Goal: Contribute content

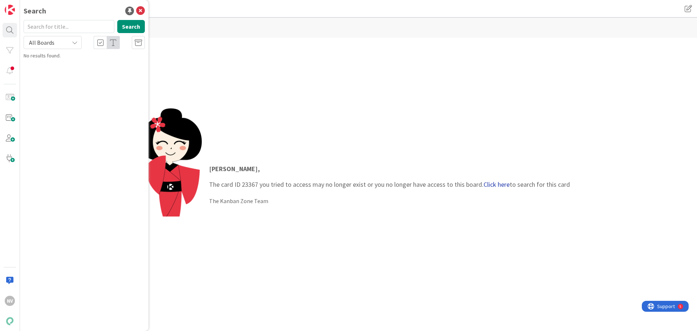
click at [495, 185] on link "Click here" at bounding box center [497, 184] width 26 height 8
click at [118, 64] on span "Maksumuistutuksen rajaimet toimivat oudosti" at bounding box center [83, 68] width 98 height 14
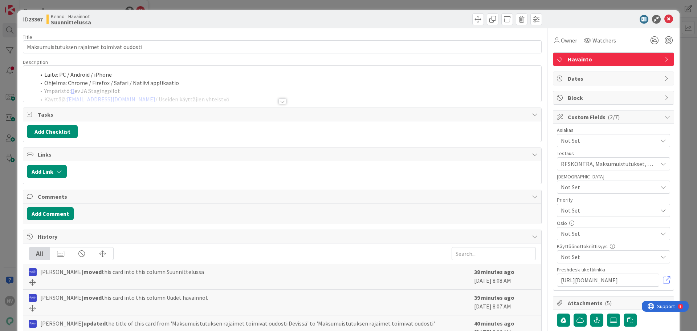
click at [282, 102] on div at bounding box center [283, 101] width 8 height 6
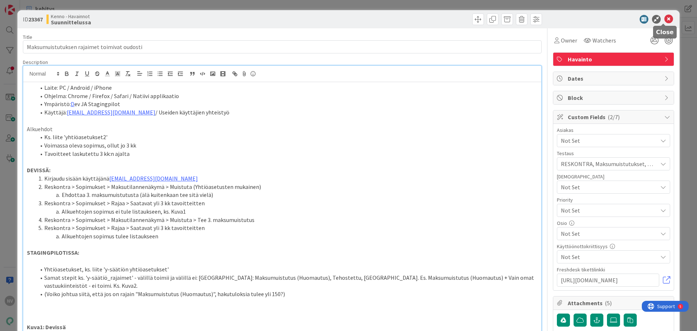
drag, startPoint x: 663, startPoint y: 16, endPoint x: 658, endPoint y: 20, distance: 6.5
click at [665, 16] on icon at bounding box center [669, 19] width 9 height 9
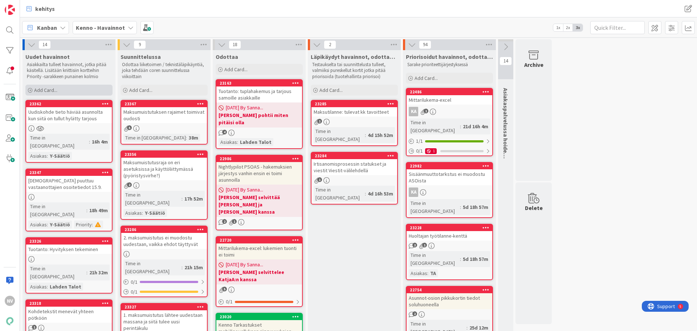
click at [45, 89] on span "Add Card..." at bounding box center [45, 90] width 23 height 7
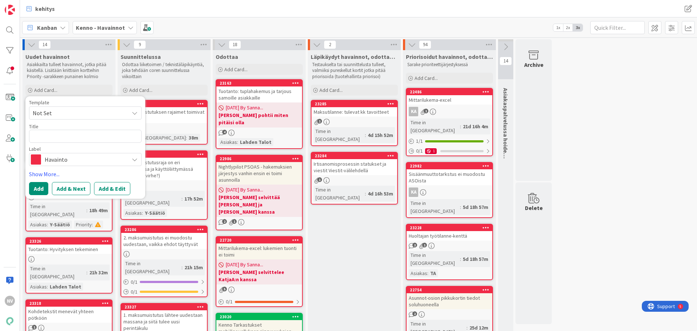
click at [61, 113] on span "Not Set" at bounding box center [78, 112] width 91 height 9
click at [62, 142] on span "Tuotanto:" at bounding box center [91, 143] width 104 height 9
type textarea "x"
type textarea "Tuotanto:"
click at [62, 135] on textarea "Tuotanto:" at bounding box center [85, 136] width 113 height 13
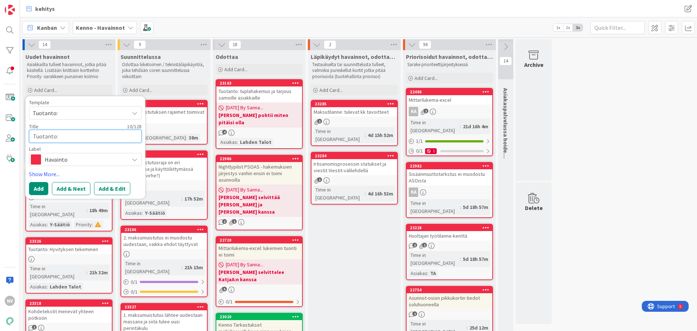
type textarea "x"
type textarea "Tuotanto: K"
type textarea "x"
type textarea "Tuotanto: Ku"
type textarea "x"
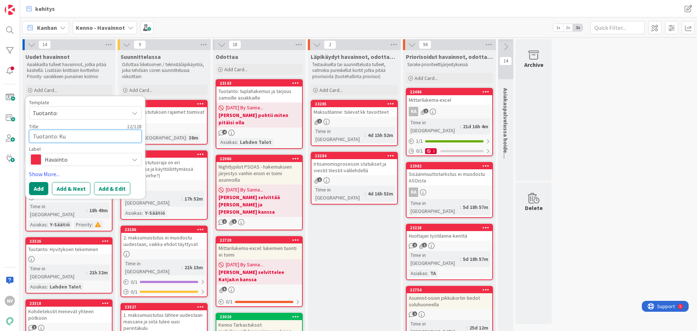
type textarea "Tuotanto: Kun"
type textarea "x"
type textarea "Tuotanto: Kun"
type textarea "x"
type textarea "Tuotanto: Kun a"
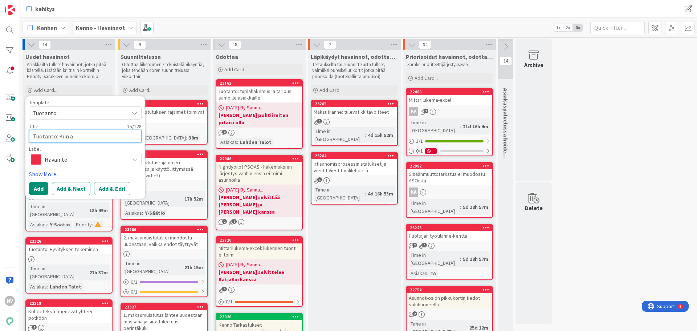
type textarea "x"
type textarea "Tuotanto: Kun av"
type textarea "x"
type textarea "Tuotanto: Kun ava"
type textarea "x"
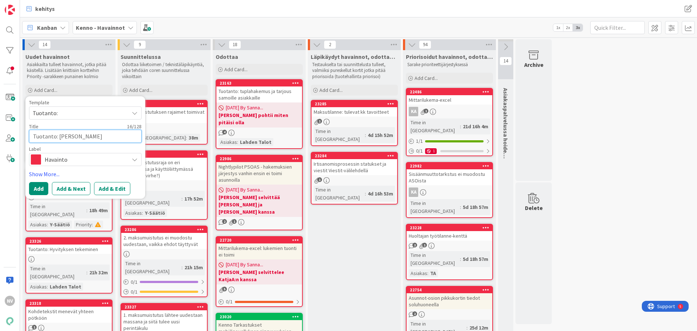
type textarea "Tuotanto: Kun avaa"
type textarea "x"
type textarea "Tuotanto: Kun avaat"
type textarea "x"
type textarea "Tuotanto: Kun avaa"
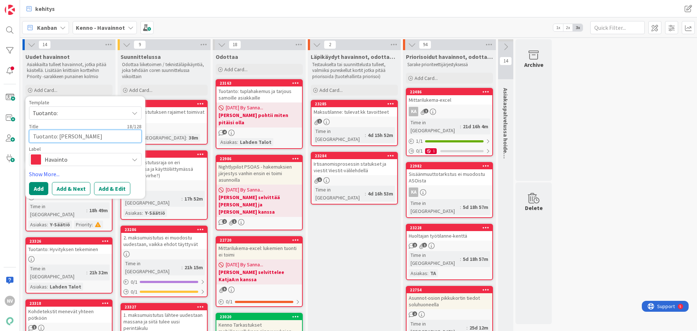
type textarea "x"
type textarea "Tuotanto: Kun ava"
type textarea "x"
type textarea "Tuotanto: Kun av"
type textarea "x"
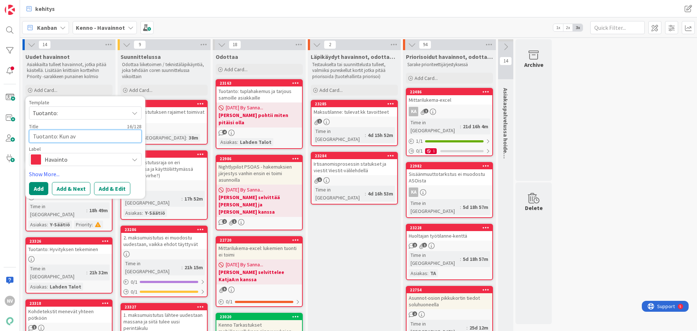
type textarea "Tuotanto: Kun a"
type textarea "x"
type textarea "Tuotanto: Kun"
type textarea "x"
type textarea "Tuotanto: Kun"
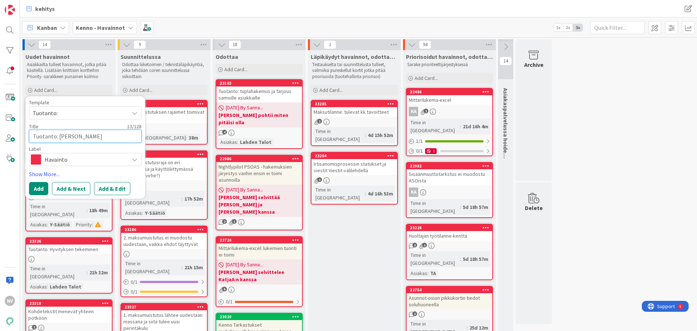
type textarea "x"
type textarea "Tuotanto: Ku"
type textarea "x"
type textarea "Tuotanto: K"
type textarea "x"
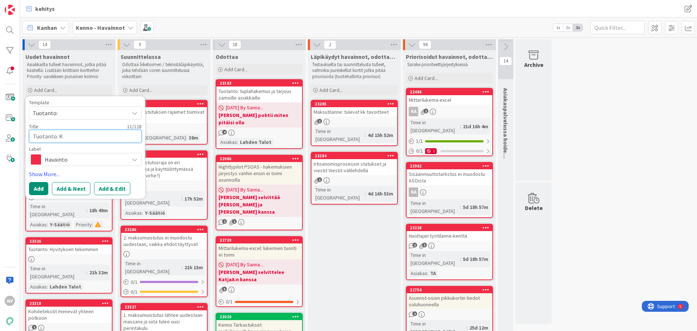
type textarea "Tuotanto:"
type textarea "x"
type textarea "Tuotanto: K"
type textarea "x"
type textarea "Tuotanto: Ki"
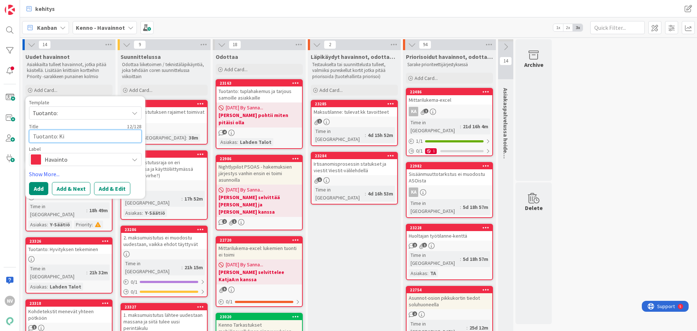
type textarea "x"
type textarea "Tuotanto: Kir"
type textarea "x"
type textarea "Tuotanto: Kirj"
type textarea "x"
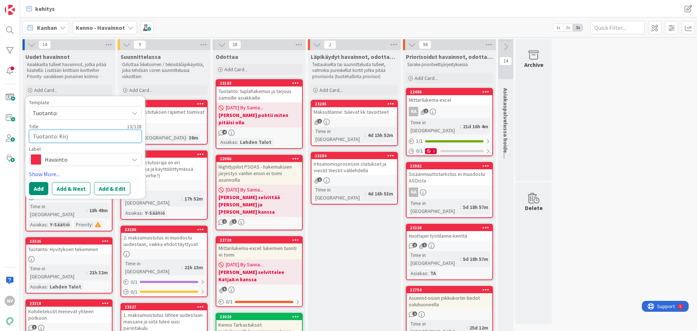
type textarea "Tuotanto: Kirja"
type textarea "x"
type textarea "Tuotanto: Kirjau"
type textarea "x"
type textarea "Tuotanto: Kirjauk"
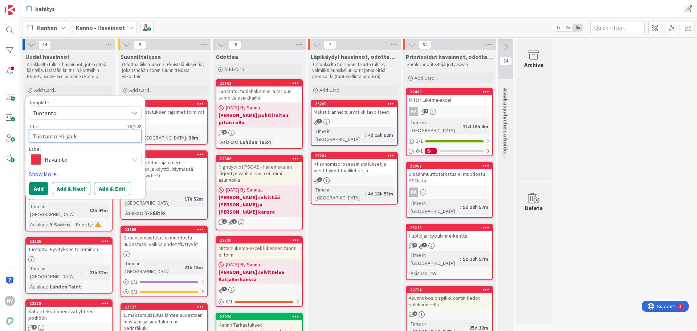
type textarea "x"
type textarea "Tuotanto: Kirjauks"
type textarea "x"
type textarea "Tuotanto: Kirjaukse"
type textarea "x"
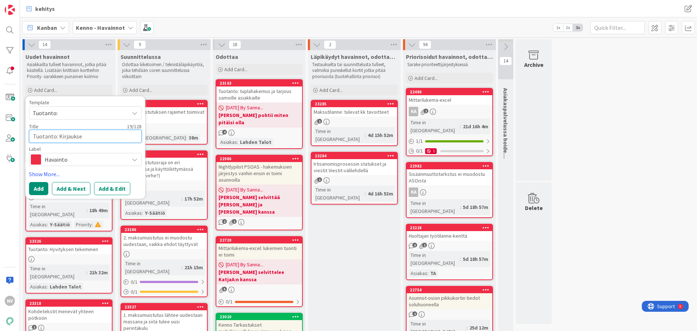
type textarea "Tuotanto: Kirjauksen"
type textarea "x"
type textarea "Tuotanto: Kirjauksen"
type textarea "x"
type textarea "Tuotanto: Kirjauksen t"
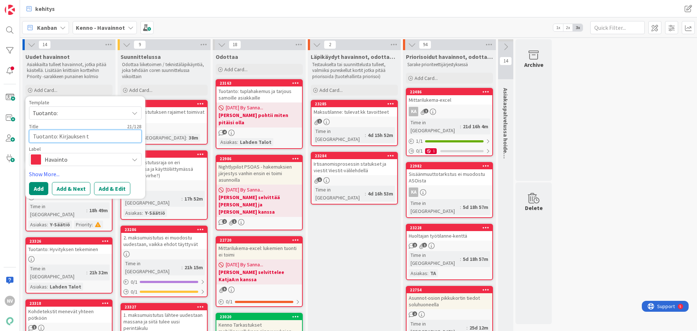
type textarea "x"
type textarea "Tuotanto: Kirjauksen te"
type textarea "x"
type textarea "Tuotanto: Kirjauksen tek"
type textarea "x"
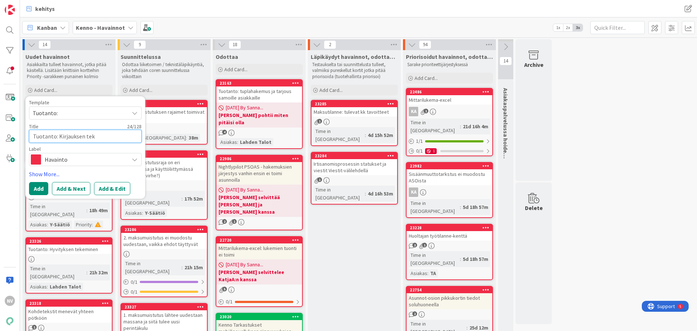
type textarea "Tuotanto: Kirjauksen teke"
type textarea "x"
type textarea "Tuotanto: Kirjauksen tekem"
type textarea "x"
type textarea "Tuotanto: Kirjauksen tekemi"
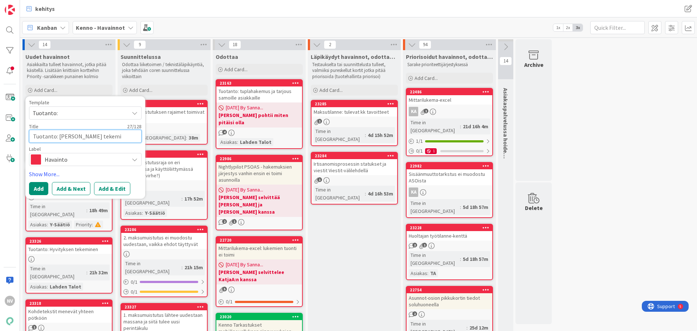
type textarea "x"
type textarea "Tuotanto: Kirjauksen tekemin"
type textarea "x"
type textarea "Tuotanto: Kirjauksen tekemine"
type textarea "x"
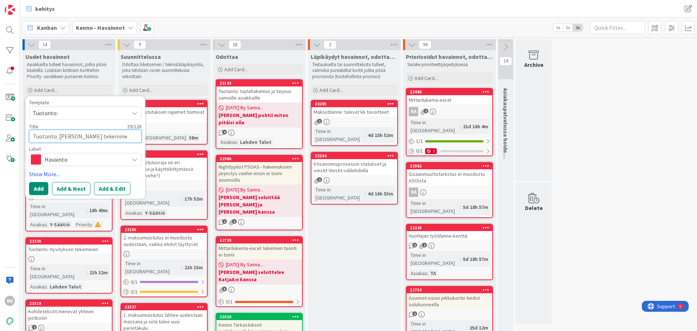
type textarea "Tuotanto: Kirjauksen tekeminen"
type textarea "x"
type textarea "Tuotanto: Kirjauksen tekeminen"
type textarea "x"
type textarea "Tuotanto: Kirjauksen tekeminen e"
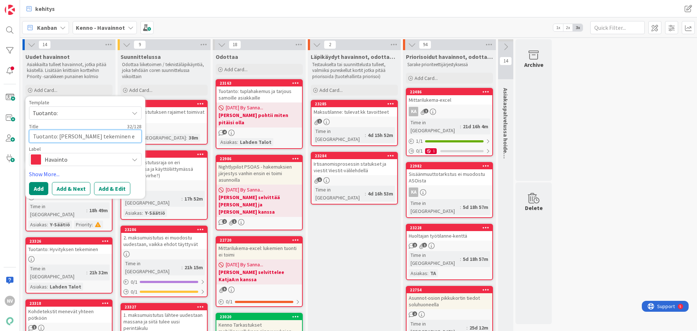
type textarea "x"
type textarea "Tuotanto: Kirjauksen tekeminen ei"
type textarea "x"
type textarea "Tuotanto: Kirjauksen tekeminen ei"
type textarea "x"
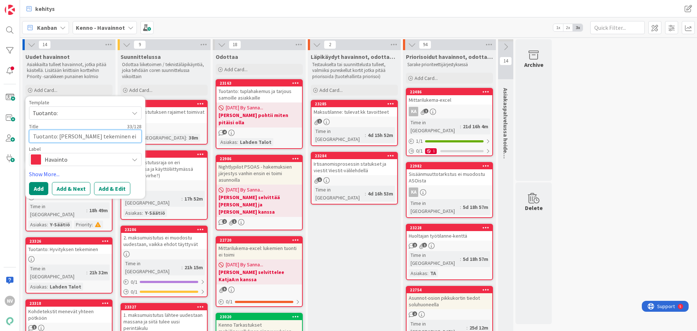
type textarea "Tuotanto: Kirjauksen tekeminen ei o"
type textarea "x"
type textarea "Tuotanto: Kirjauksen tekeminen ei on"
type textarea "x"
type textarea "Tuotanto: Kirjauksen tekeminen ei onn"
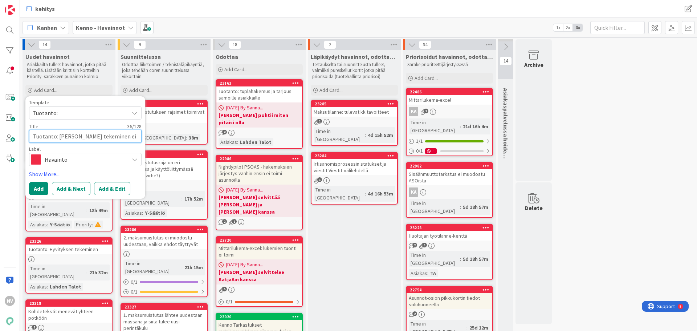
type textarea "x"
type textarea "Tuotanto: Kirjauksen tekeminen ei onni"
type textarea "x"
type textarea "Tuotanto: Kirjauksen tekeminen ei onnis"
type textarea "x"
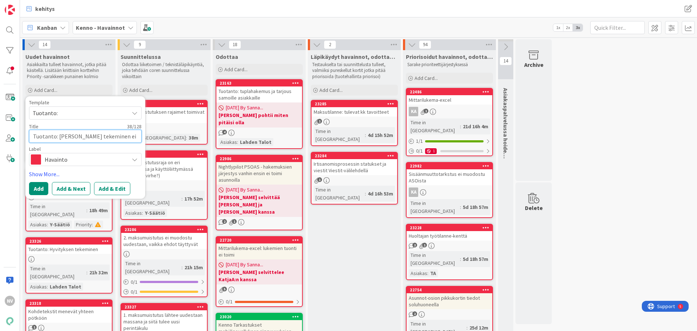
type textarea "Tuotanto: Kirjauksen tekeminen ei onnist"
type textarea "x"
type textarea "Tuotanto: Kirjauksen tekeminen ei onnistu"
type textarea "x"
type textarea "Tuotanto: Kirjauksen tekeminen ei onnistu"
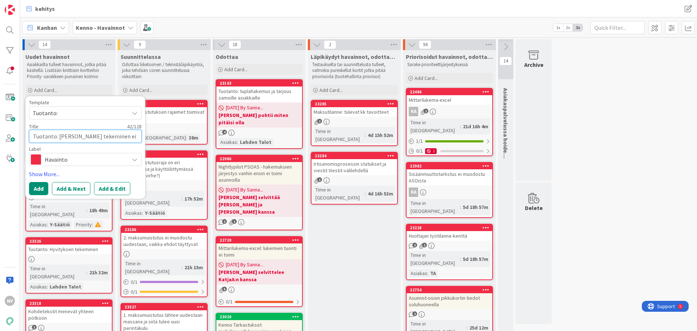
type textarea "x"
type textarea "Tuotanto: Kirjauksen tekeminen ei onnistu s"
type textarea "x"
type textarea "Tuotanto: Kirjauksen tekeminen ei onnistu sa"
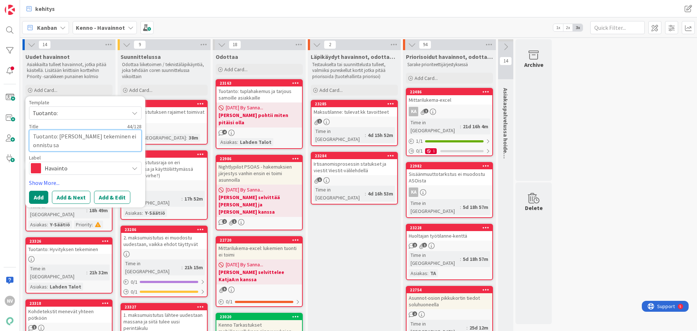
type textarea "x"
type textarea "Tuotanto: Kirjauksen tekeminen ei onnistu sam"
type textarea "x"
type textarea "Tuotanto: Kirjauksen tekeminen ei onnistu saml"
type textarea "x"
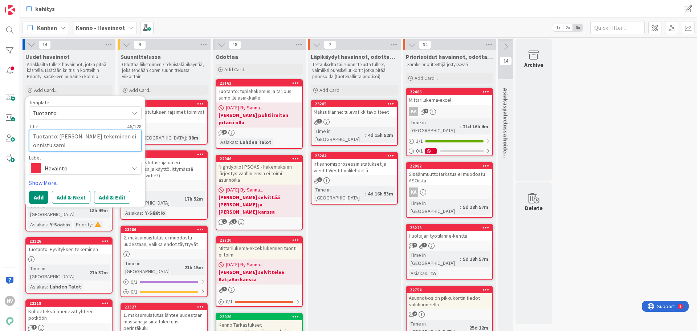
type textarea "Tuotanto: Kirjauksen tekeminen ei onnistu samla"
type textarea "x"
type textarea "Tuotanto: Kirjauksen tekeminen ei onnistu saml"
type textarea "x"
type textarea "Tuotanto: Kirjauksen tekeminen ei onnistu sam"
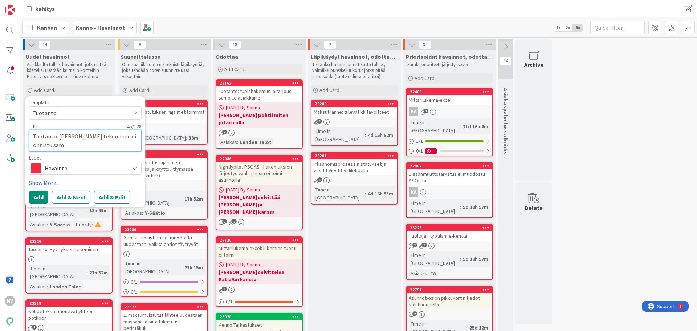
type textarea "x"
type textarea "Tuotanto: Kirjauksen tekeminen ei onnistu sama"
type textarea "x"
type textarea "Tuotanto: Kirjauksen tekeminen ei onnistu samal"
type textarea "x"
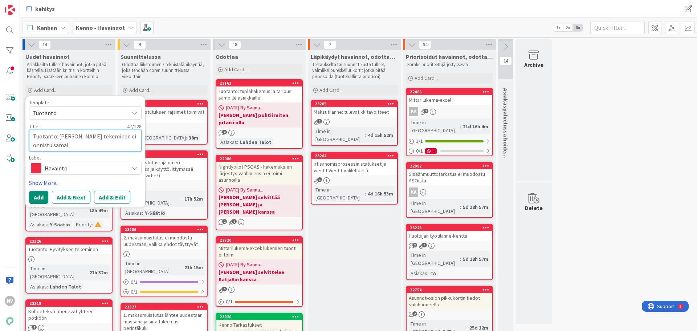
type textarea "Tuotanto: Kirjauksen tekeminen ei onnistu samall"
type textarea "x"
type textarea "Tuotanto: Kirjauksen tekeminen ei onnistu samalla"
type textarea "x"
type textarea "Tuotanto: Kirjauksen tekeminen ei onnistu samalla k"
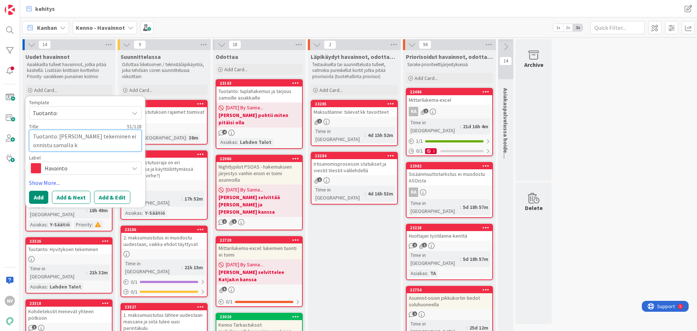
type textarea "x"
type textarea "Tuotanto: Kirjauksen tekeminen ei onnistu samalla ku"
type textarea "x"
type textarea "Tuotanto: Kirjauksen tekeminen ei onnistu samalla kui"
type textarea "x"
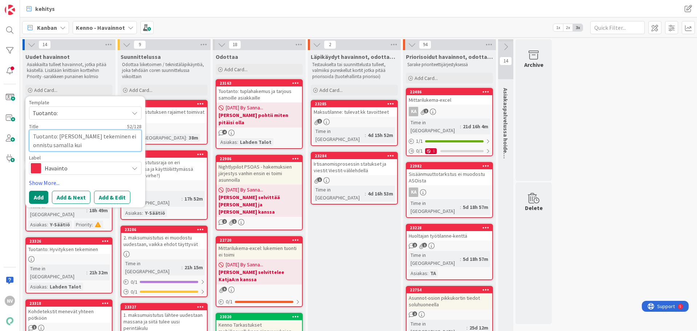
type textarea "Tuotanto: Kirjauksen tekeminen ei onnistu samalla kuin"
type textarea "x"
type textarea "Tuotanto: Kirjauksen tekeminen ei onnistu samalla kuin"
type textarea "x"
type textarea "Tuotanto: Kirjauksen tekeminen ei onnistu samalla kuin t"
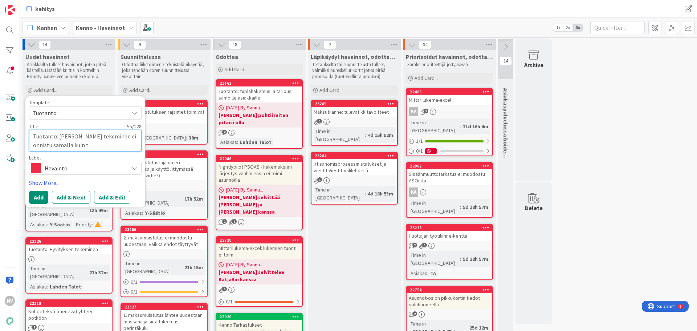
type textarea "x"
type textarea "Tuotanto: Kirjauksen tekeminen ei onnistu samalla kuin ta"
type textarea "x"
type textarea "Tuotanto: Kirjauksen tekeminen ei onnistu samalla kuin tar"
type textarea "x"
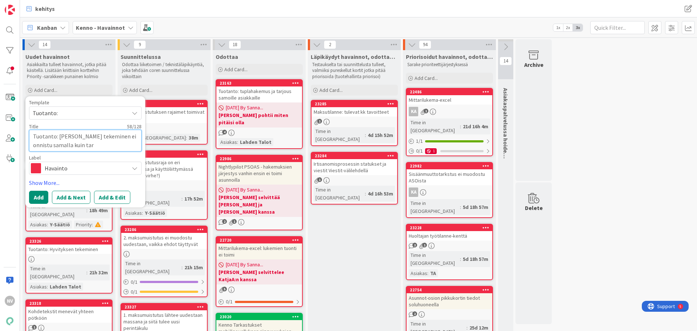
type textarea "Tuotanto: Kirjauksen tekeminen ei onnistu samalla kuin tark"
type textarea "x"
type textarea "Tuotanto: Kirjauksen tekeminen ei onnistu samalla kuin tarkas"
type textarea "x"
type textarea "Tuotanto: Kirjauksen tekeminen ei onnistu samalla kuin tarkast"
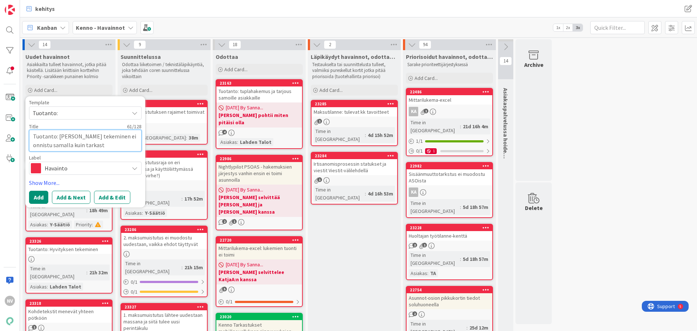
type textarea "x"
type textarea "Tuotanto: Kirjauksen tekeminen ei onnistu samalla kuin tarkaste"
type textarea "x"
type textarea "Tuotanto: Kirjauksen tekeminen ei onnistu samalla kuin tarkastel"
type textarea "x"
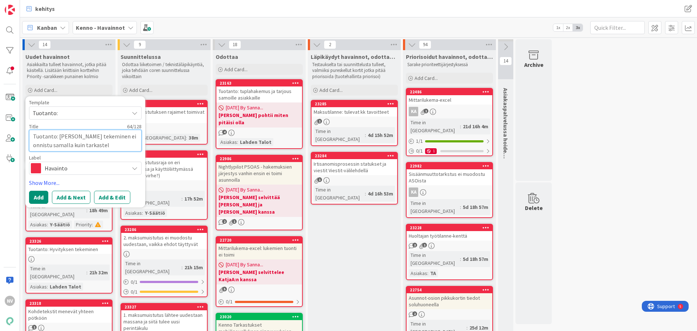
type textarea "Tuotanto: Kirjauksen tekeminen ei onnistu samalla kuin tarkastele"
type textarea "x"
type textarea "Tuotanto: Kirjauksen tekeminen ei onnistu samalla kuin tarkastelet"
type textarea "x"
type textarea "Tuotanto: Kirjauksen tekeminen ei onnistu samalla kuin tarkastelet"
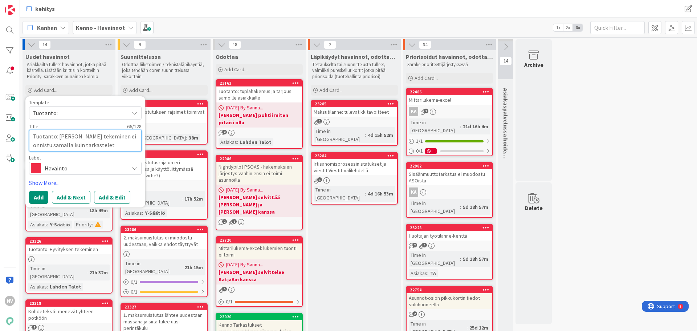
type textarea "x"
type textarea "Tuotanto: Kirjauksen tekeminen ei onnistu samalla kuin tarkastelet a"
type textarea "x"
type textarea "Tuotanto: Kirjauksen tekeminen ei onnistu samalla kuin tarkastelet as"
type textarea "x"
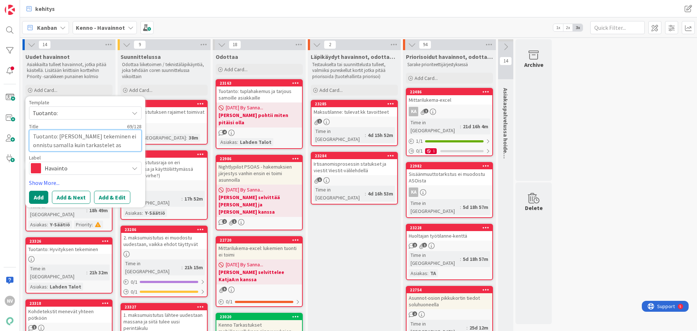
type textarea "Tuotanto: Kirjauksen tekeminen ei onnistu samalla kuin tarkastelet asi"
type textarea "x"
type textarea "Tuotanto: Kirjauksen tekeminen ei onnistu samalla kuin tarkastelet asia"
type textarea "x"
type textarea "Tuotanto: Kirjauksen tekeminen ei onnistu samalla kuin tarkastelet asiak"
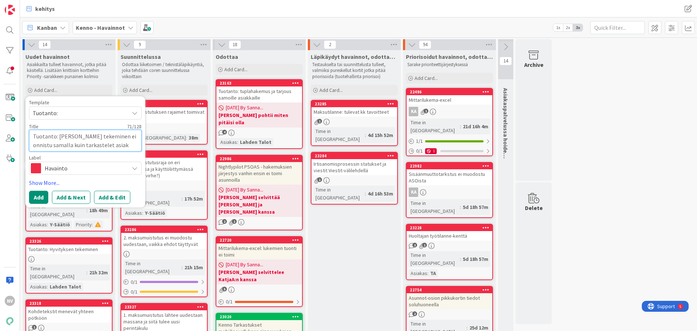
type textarea "x"
type textarea "Tuotanto: Kirjauksen tekeminen ei onnistu samalla kuin tarkastelet asiakk"
type textarea "x"
type textarea "Tuotanto: Kirjauksen tekeminen ei onnistu samalla kuin tarkastelet asiakka"
type textarea "x"
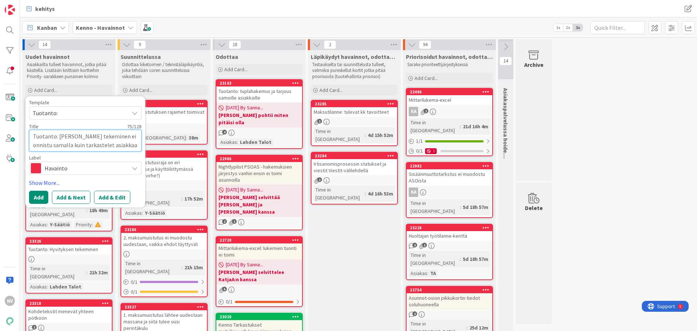
type textarea "Tuotanto: Kirjauksen tekeminen ei onnistu samalla kuin tarkastelet asiakkaan"
type textarea "x"
type textarea "Tuotanto: Kirjauksen tekeminen ei onnistu samalla kuin tarkastelet asiakkaan"
type textarea "x"
type textarea "Tuotanto: Kirjauksen tekeminen ei onnistu samalla kuin tarkastelet asiakkaan t"
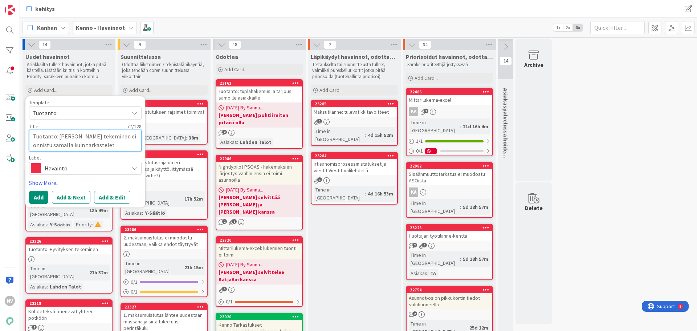
type textarea "x"
type textarea "Tuotanto: Kirjauksen tekeminen ei onnistu samalla kuin tarkastelet asiakkaan ti"
type textarea "x"
type textarea "Tuotanto: Kirjauksen tekeminen ei onnistu samalla kuin tarkastelet asiakkaan tie"
type textarea "x"
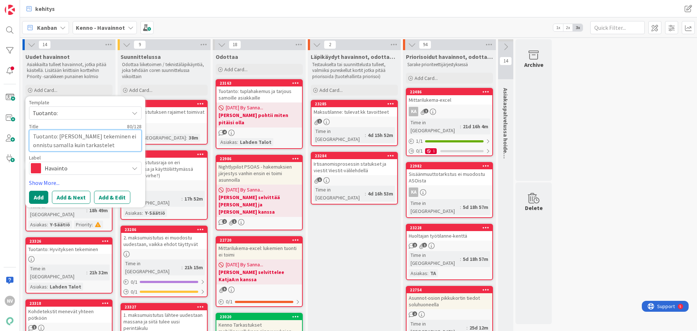
type textarea "Tuotanto: Kirjauksen tekeminen ei onnistu samalla kuin tarkastelet asiakkaan ti…"
type textarea "x"
type textarea "Tuotanto: Kirjauksen tekeminen ei onnistu samalla kuin tarkastelet asiakkaan ti…"
type textarea "x"
type textarea "Tuotanto: Kirjauksen tekeminen ei onnistu samalla kuin tarkastelet asiakkaan ti…"
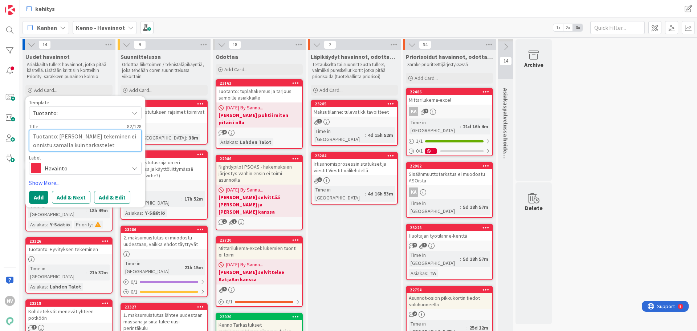
type textarea "x"
type textarea "Tuotanto: Kirjauksen tekeminen ei onnistu samalla kuin tarkastelet asiakkaan ti…"
click at [110, 195] on button "Add & Edit" at bounding box center [112, 197] width 36 height 13
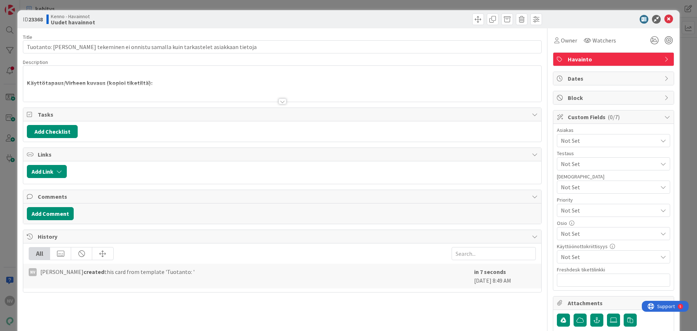
click at [280, 102] on div at bounding box center [283, 101] width 8 height 6
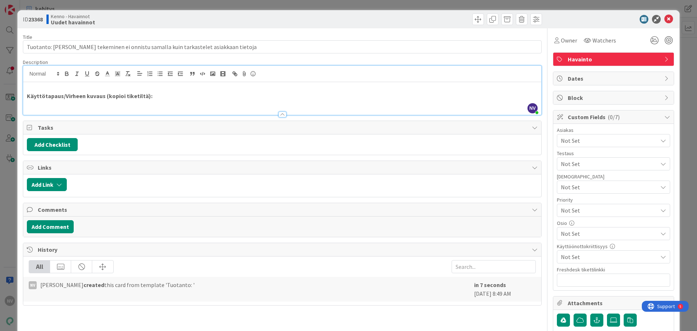
drag, startPoint x: 161, startPoint y: 99, endPoint x: 165, endPoint y: 98, distance: 3.9
click at [162, 99] on p "Käyttötapaus/Virheen kuvaus (kopioi tiketiltä):" at bounding box center [282, 96] width 511 height 8
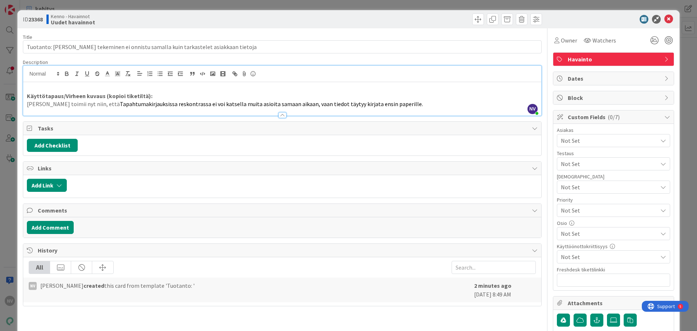
drag, startPoint x: 94, startPoint y: 103, endPoint x: 108, endPoint y: 106, distance: 14.5
click at [120, 103] on span "Tapahtumakirjauksissa reskontrassa ei voi katsella muita asioita samaan aikaan,…" at bounding box center [271, 103] width 303 height 7
click at [147, 103] on span "apahtumakirjauksissa reskontrassa ei voi katsella muita asioita samaan aikaan, …" at bounding box center [274, 103] width 300 height 7
drag, startPoint x: 390, startPoint y: 105, endPoint x: 395, endPoint y: 105, distance: 5.1
click at [390, 105] on p "Kenno toimii nyt niin, että t apahtumakirjauksissa reskontrassa ei voi katsella…" at bounding box center [282, 104] width 511 height 8
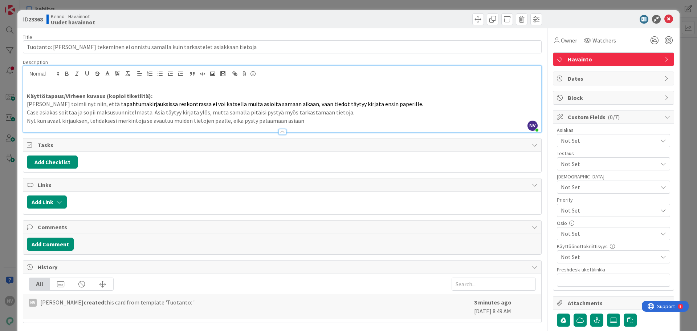
click at [310, 121] on p "Nyt kun avaat kirjauksen, tehdäksesi merkintöjä se avautuu muiden tietojen pääl…" at bounding box center [282, 121] width 511 height 8
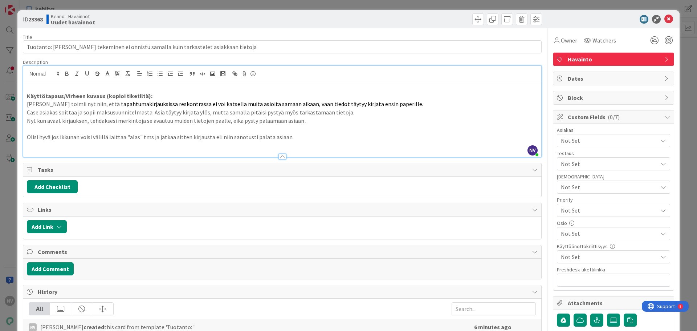
click at [57, 149] on p at bounding box center [282, 145] width 511 height 8
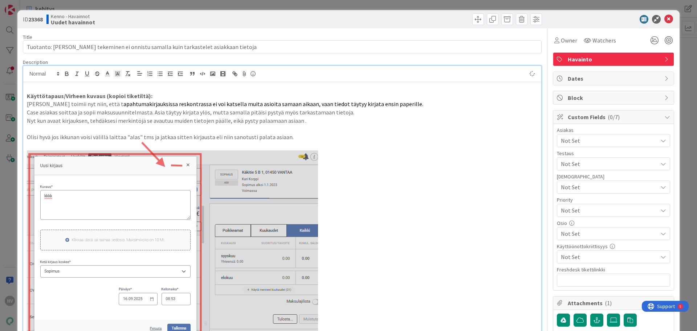
click at [149, 185] on img at bounding box center [172, 273] width 291 height 264
click at [314, 142] on div "Käyttötapaus/Virheen kuvaus (kopioi tiketiltä): Kenno toimii nyt niin, että t a…" at bounding box center [282, 247] width 518 height 331
click at [380, 159] on p at bounding box center [282, 273] width 511 height 264
drag, startPoint x: 379, startPoint y: 201, endPoint x: 388, endPoint y: 219, distance: 19.5
click at [381, 201] on p at bounding box center [282, 273] width 511 height 264
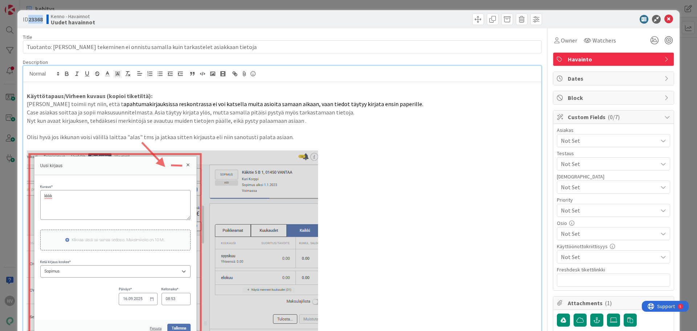
drag, startPoint x: 45, startPoint y: 17, endPoint x: 31, endPoint y: 17, distance: 13.4
click at [30, 17] on div "ID 23368 Kenno - Havainnot Uudet havainnot" at bounding box center [152, 19] width 258 height 12
copy b "23368"
click at [665, 19] on icon at bounding box center [669, 19] width 9 height 9
